Goal: Information Seeking & Learning: Check status

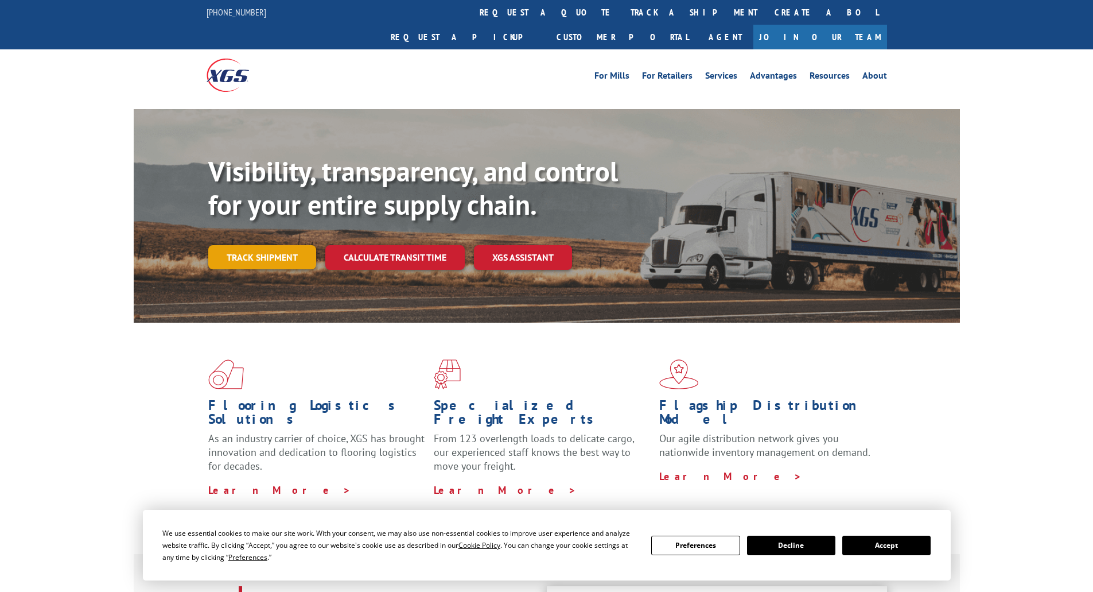
click at [277, 245] on link "Track shipment" at bounding box center [262, 257] width 108 height 24
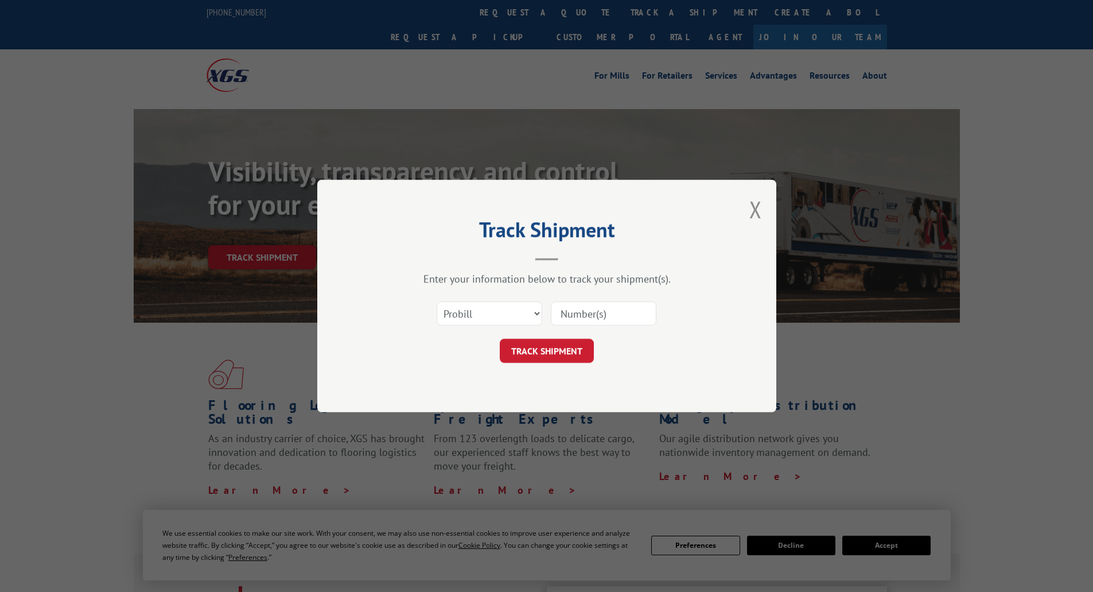
click at [589, 313] on input at bounding box center [604, 313] width 106 height 24
type input "17409303"
click at [575, 355] on button "TRACK SHIPMENT" at bounding box center [547, 351] width 94 height 24
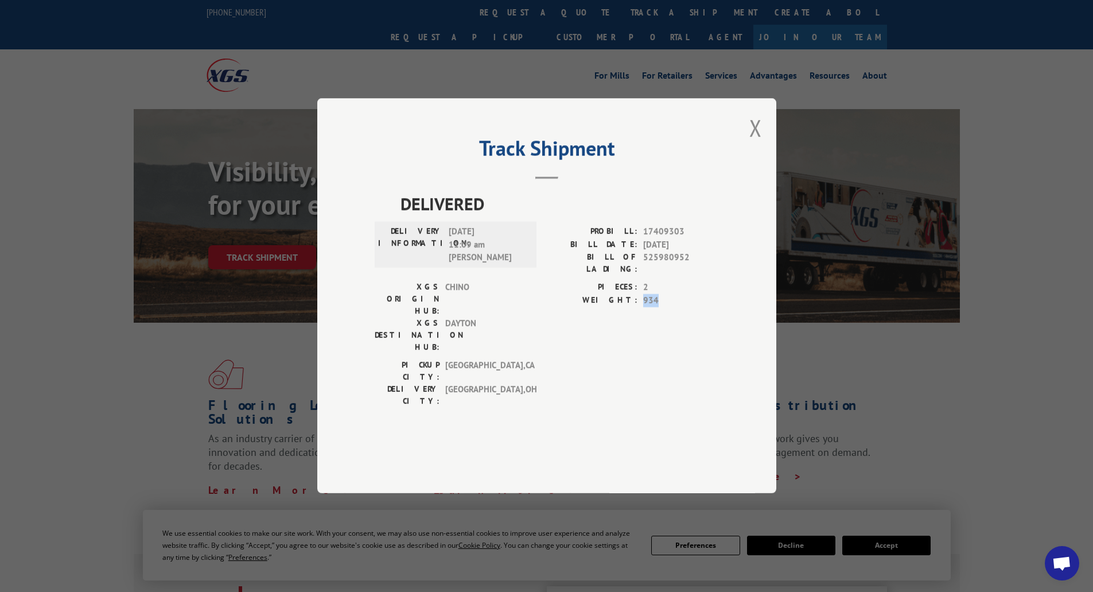
drag, startPoint x: 640, startPoint y: 321, endPoint x: 662, endPoint y: 325, distance: 21.6
click at [662, 307] on div "WEIGHT: 934" at bounding box center [633, 300] width 172 height 13
click at [665, 307] on span "934" at bounding box center [681, 300] width 76 height 13
click at [718, 359] on div "PICKUP CITY: [GEOGRAPHIC_DATA] , [GEOGRAPHIC_DATA] DELIVERY CITY: [GEOGRAPHIC_D…" at bounding box center [547, 386] width 344 height 54
click at [752, 143] on button "Close modal" at bounding box center [755, 127] width 13 height 30
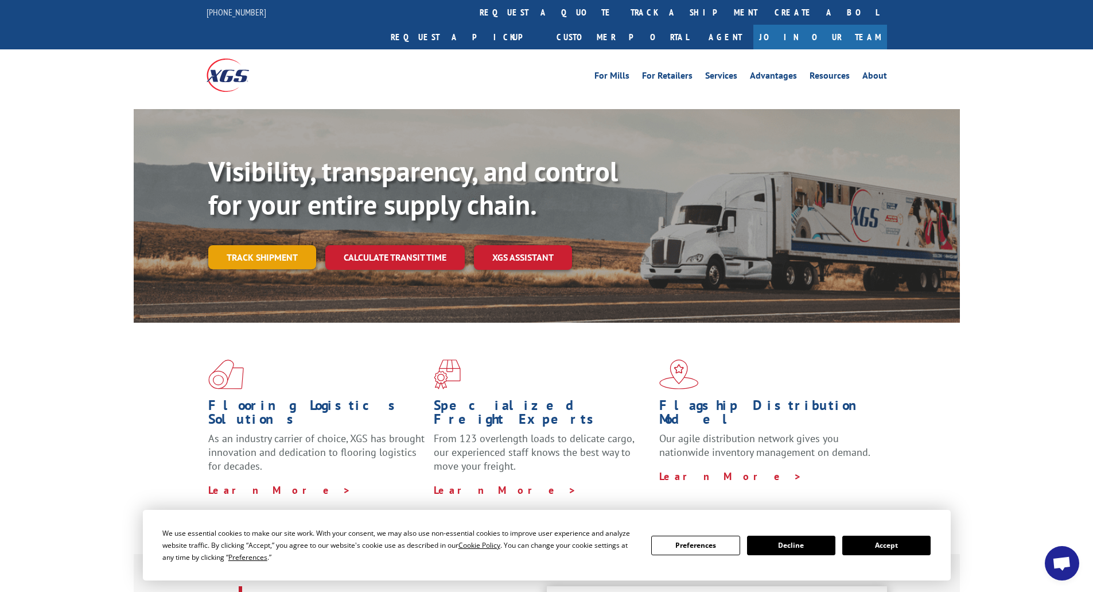
click at [255, 245] on link "Track shipment" at bounding box center [262, 257] width 108 height 24
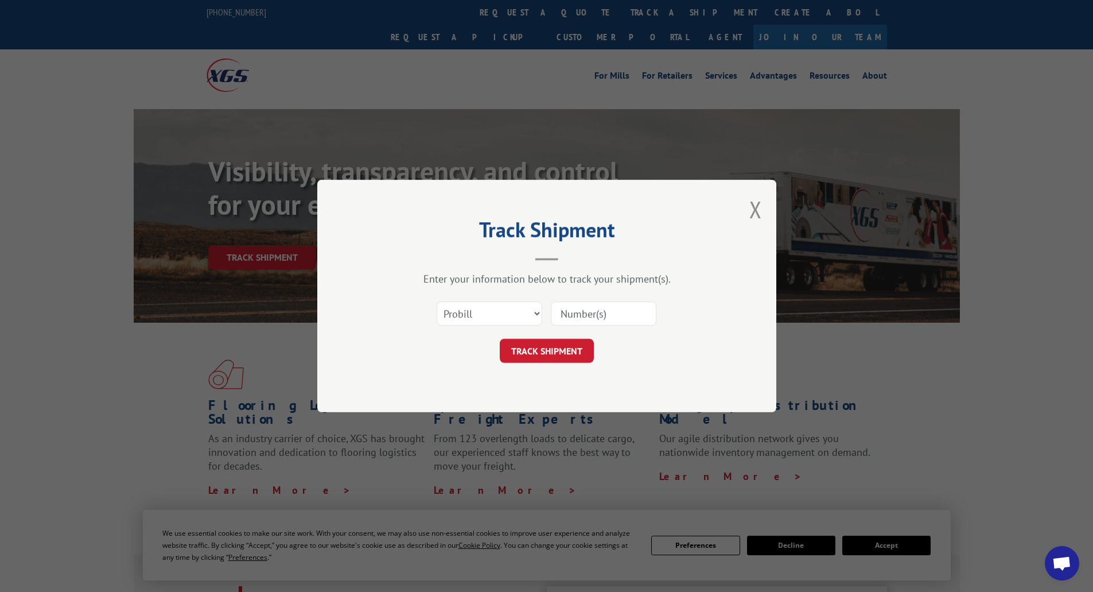
click at [590, 310] on input at bounding box center [604, 313] width 106 height 24
click at [591, 312] on input at bounding box center [604, 313] width 106 height 24
type input "17409303"
click at [573, 352] on button "TRACK SHIPMENT" at bounding box center [547, 351] width 94 height 24
